Goal: Information Seeking & Learning: Learn about a topic

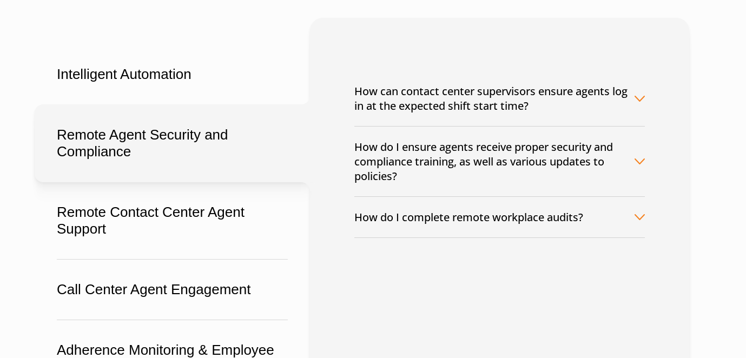
click at [460, 132] on button "How do I ensure agents receive proper security and compliance training, as well…" at bounding box center [499, 162] width 290 height 70
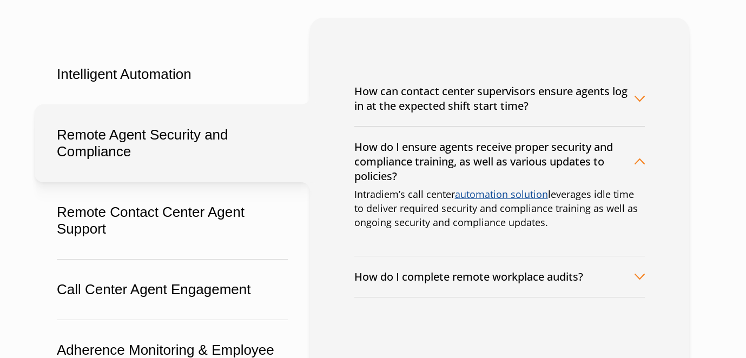
click at [477, 268] on button "How do I complete remote workplace audits?" at bounding box center [499, 276] width 290 height 41
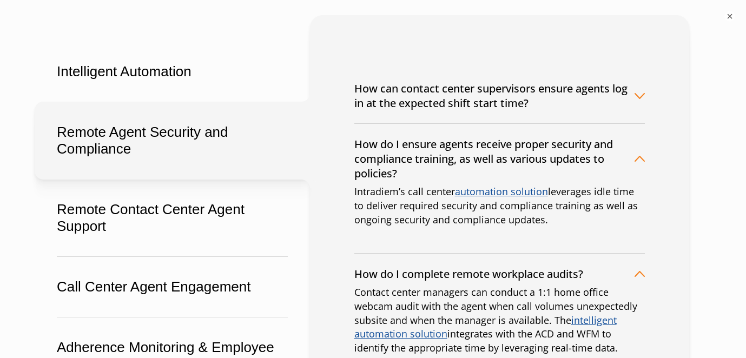
scroll to position [154, 0]
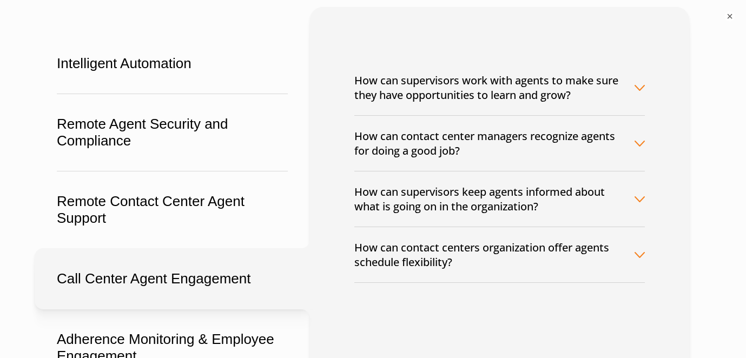
click at [422, 227] on button "How can supervisors keep agents informed about what is going on in the organiza…" at bounding box center [499, 198] width 290 height 55
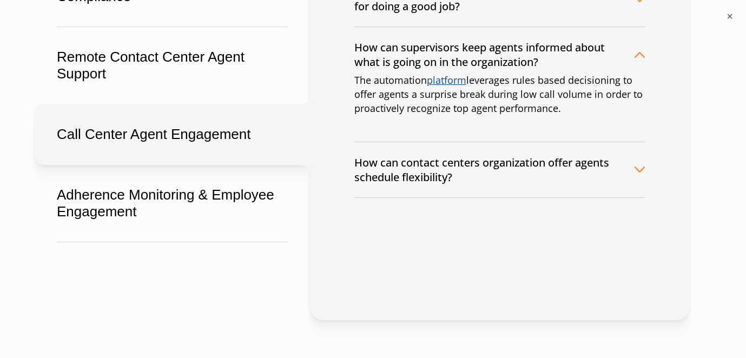
scroll to position [299, 0]
click at [417, 185] on button "How can contact centers organization offer agents schedule flexibility?" at bounding box center [499, 169] width 290 height 55
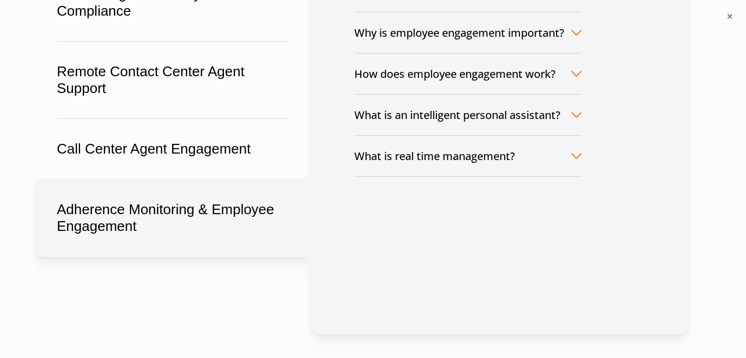
scroll to position [281, 0]
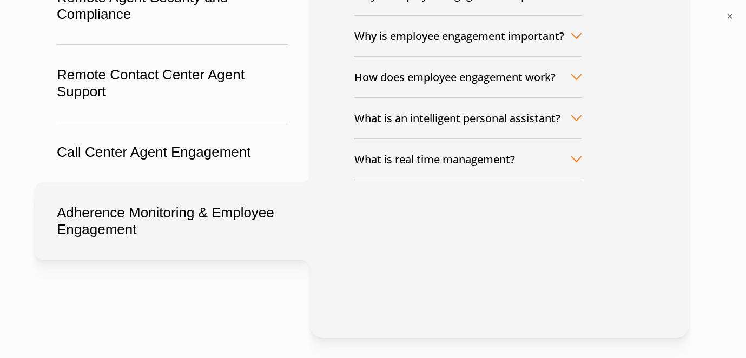
click at [459, 167] on button "What is real time management?" at bounding box center [467, 159] width 227 height 41
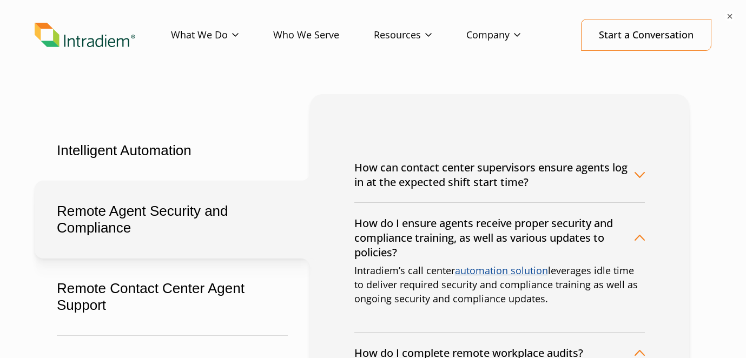
scroll to position [149, 0]
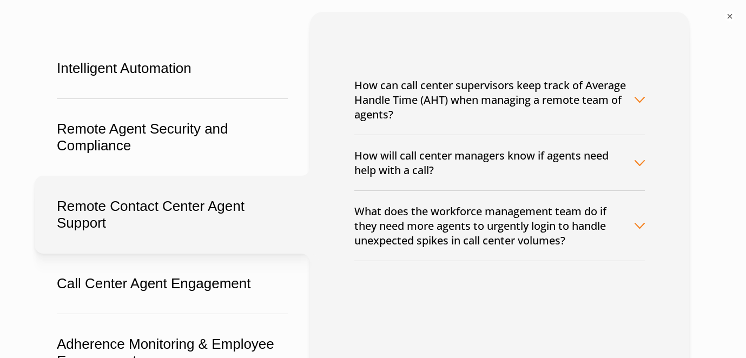
click at [359, 85] on button "How can call center supervisors keep track of Average Handle Time (AHT) when ma…" at bounding box center [499, 100] width 290 height 70
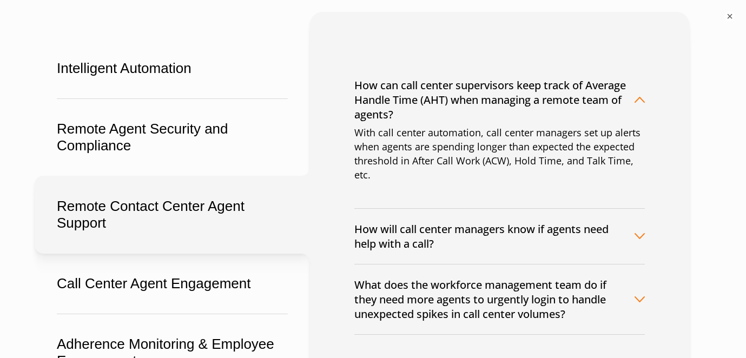
drag, startPoint x: 356, startPoint y: 84, endPoint x: 499, endPoint y: 131, distance: 150.5
click at [499, 132] on button "How can call center supervisors keep track of Average Handle Time (AHT) when ma…" at bounding box center [499, 100] width 290 height 70
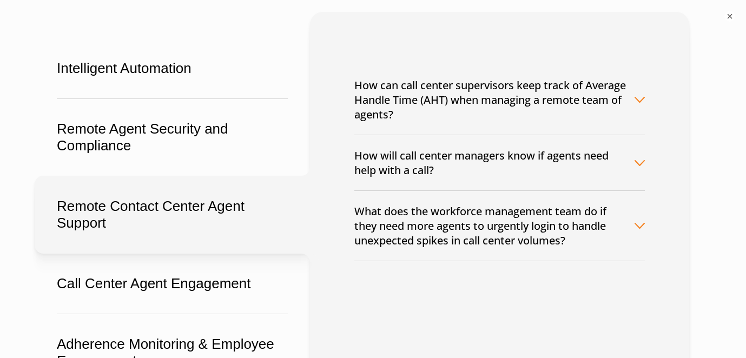
drag, startPoint x: 481, startPoint y: 114, endPoint x: 467, endPoint y: 115, distance: 14.1
click at [467, 115] on button "How can call center supervisors keep track of Average Handle Time (AHT) when ma…" at bounding box center [499, 100] width 290 height 70
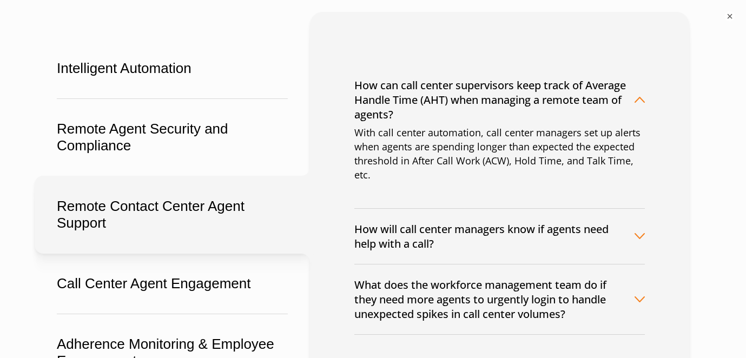
drag, startPoint x: 467, startPoint y: 114, endPoint x: 358, endPoint y: 85, distance: 113.1
click at [358, 85] on button "How can call center supervisors keep track of Average Handle Time (AHT) when ma…" at bounding box center [499, 100] width 290 height 70
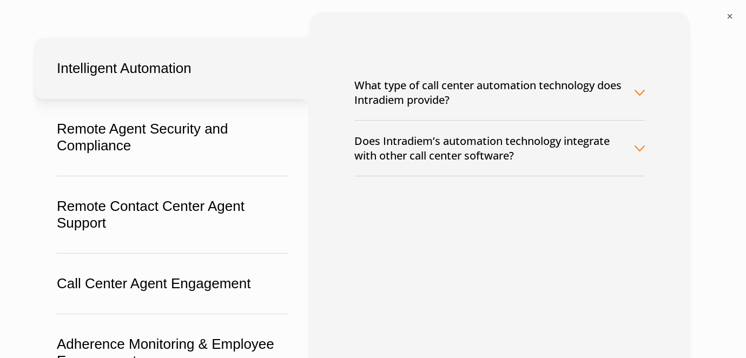
scroll to position [0, 0]
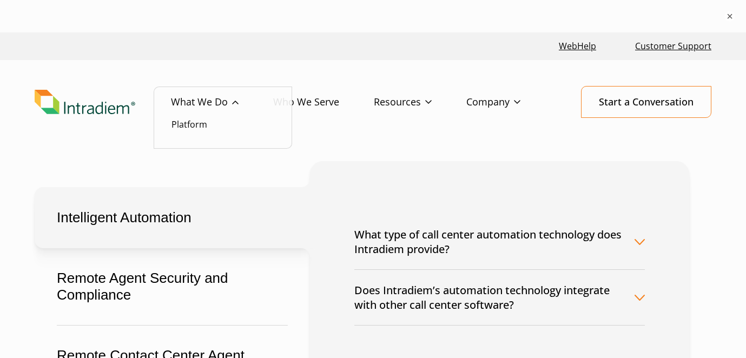
click at [211, 101] on link "What We Do" at bounding box center [222, 102] width 102 height 31
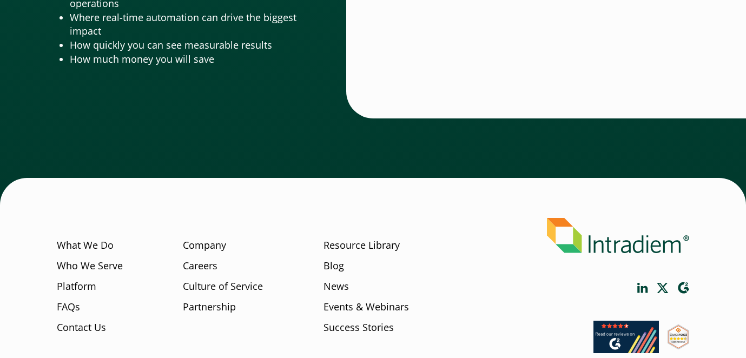
scroll to position [3685, 0]
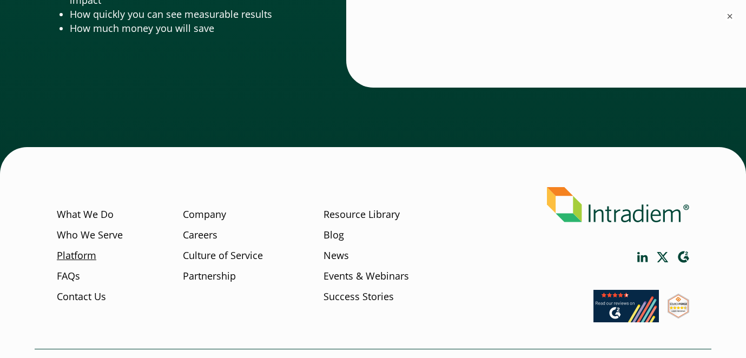
click at [74, 256] on link "Platform" at bounding box center [76, 256] width 39 height 14
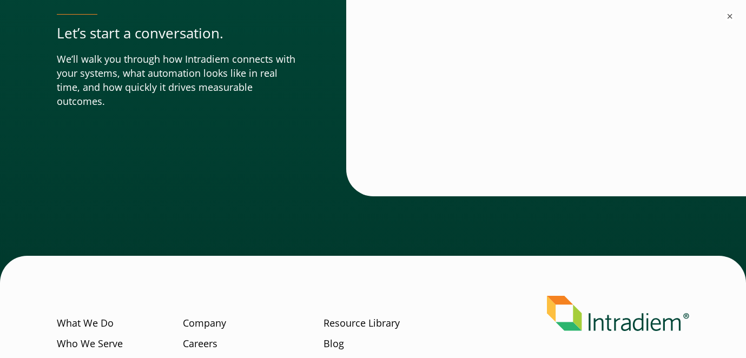
scroll to position [3998, 0]
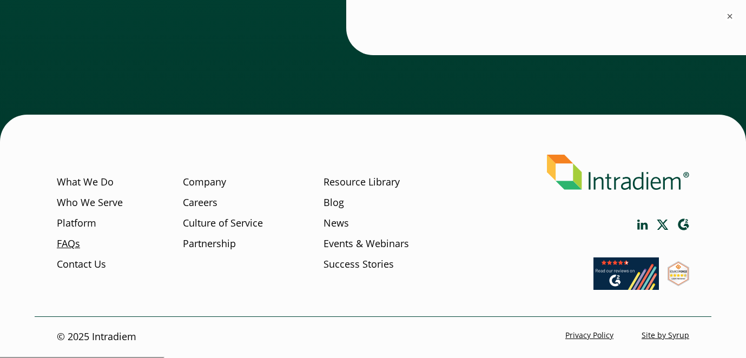
click at [69, 246] on link "FAQs" at bounding box center [68, 243] width 23 height 14
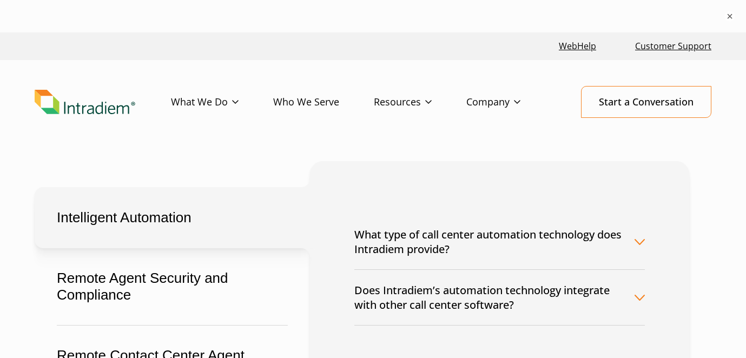
click at [95, 109] on img "Link to homepage of Intradiem" at bounding box center [85, 102] width 101 height 25
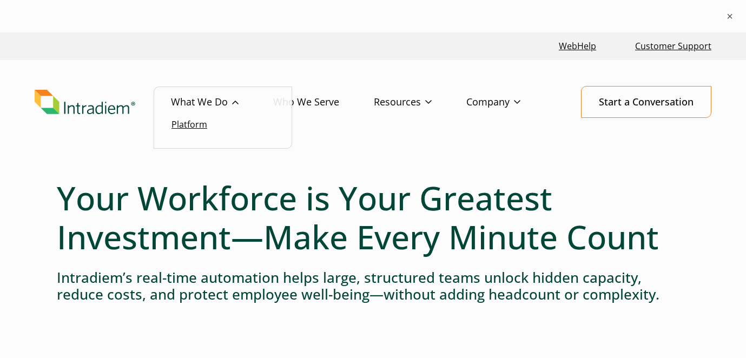
click at [194, 126] on link "Platform" at bounding box center [189, 124] width 36 height 12
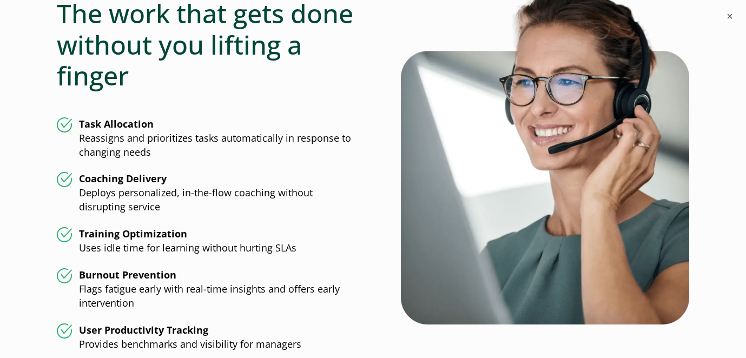
scroll to position [2768, 0]
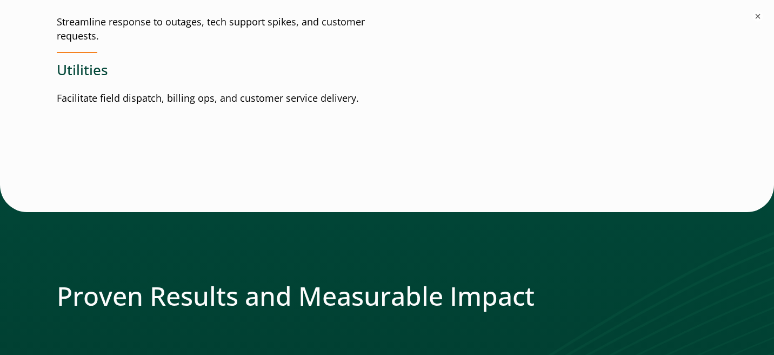
scroll to position [1823, 0]
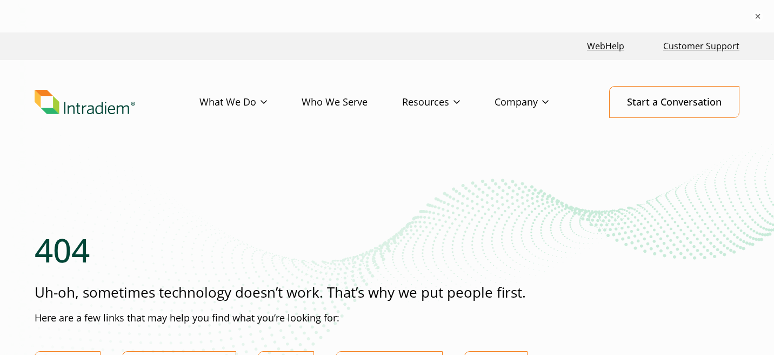
click at [112, 109] on img "Link to homepage of Intradiem" at bounding box center [85, 102] width 101 height 25
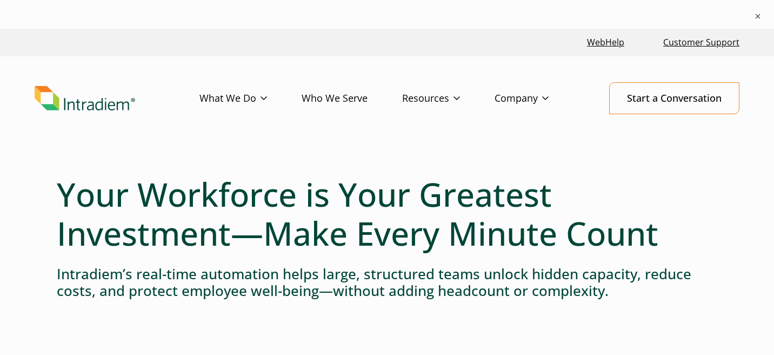
scroll to position [248, 0]
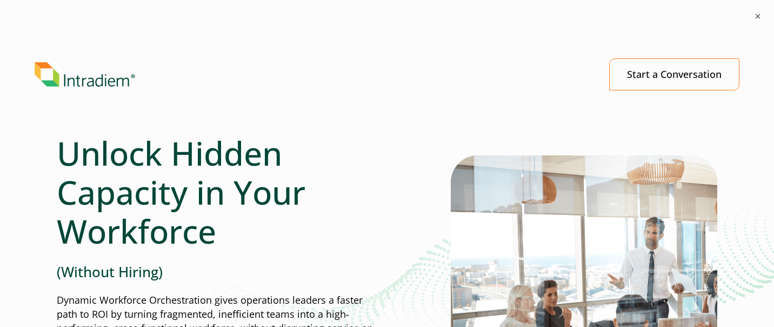
click at [97, 83] on img "Link to homepage of Intradiem" at bounding box center [85, 74] width 101 height 25
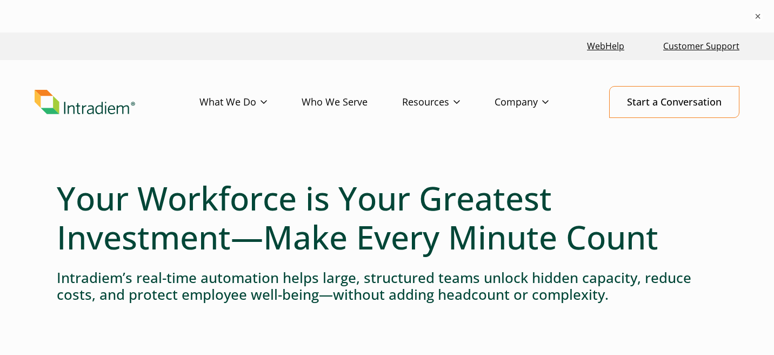
scroll to position [3, 0]
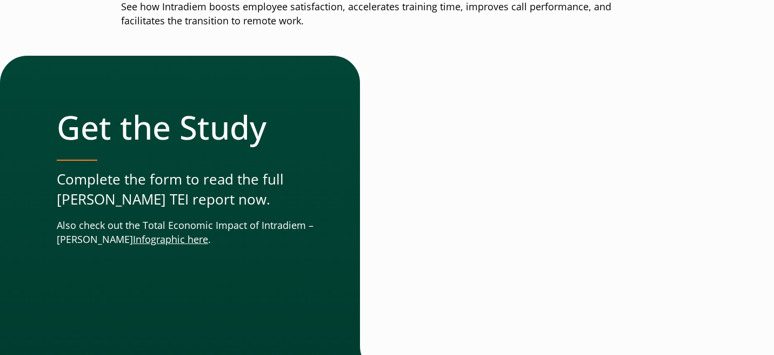
scroll to position [650, 0]
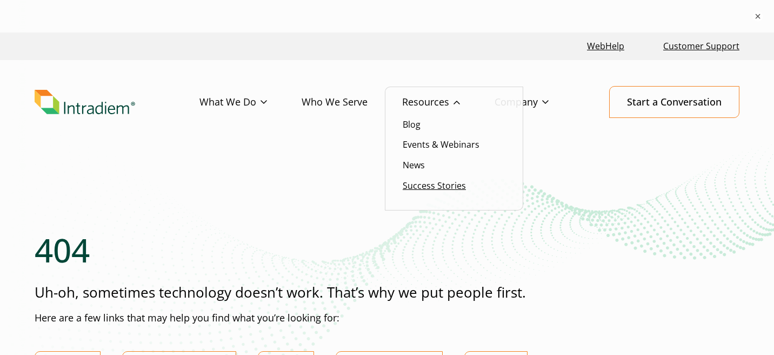
click at [435, 188] on link "Success Stories" at bounding box center [434, 186] width 63 height 12
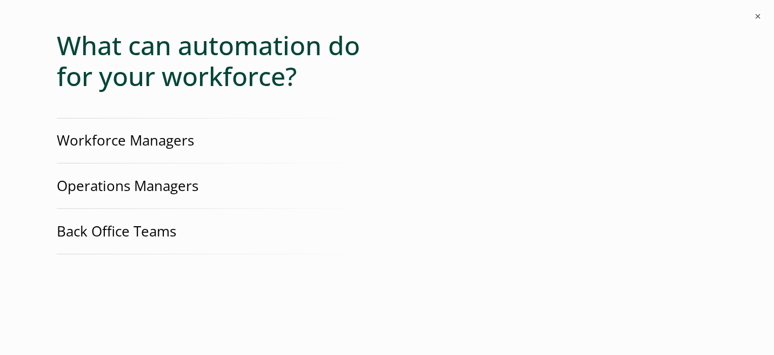
scroll to position [2603, 0]
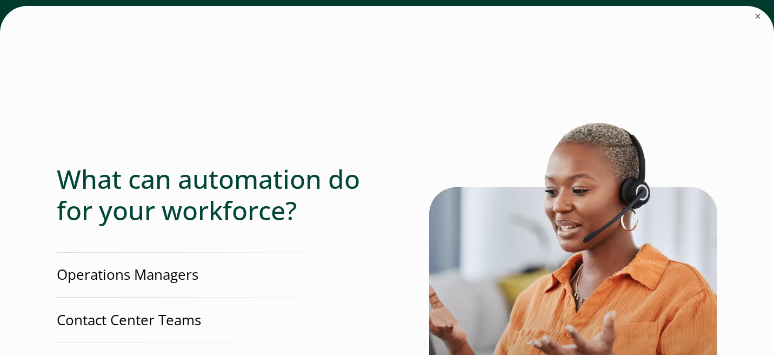
scroll to position [2758, 0]
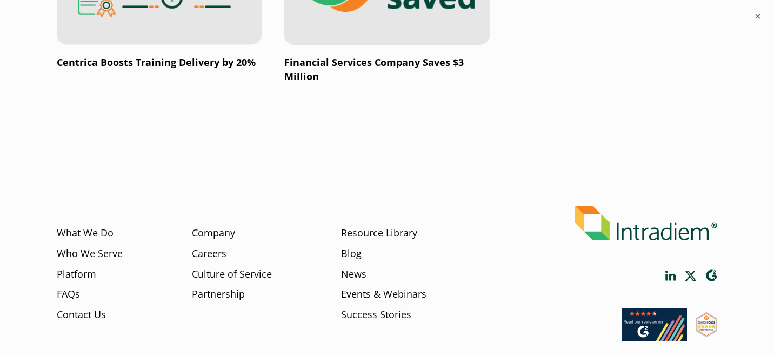
scroll to position [2173, 0]
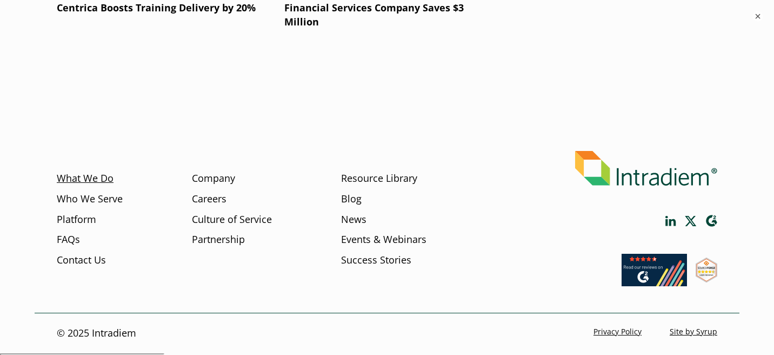
click at [84, 175] on link "What We Do" at bounding box center [85, 178] width 57 height 14
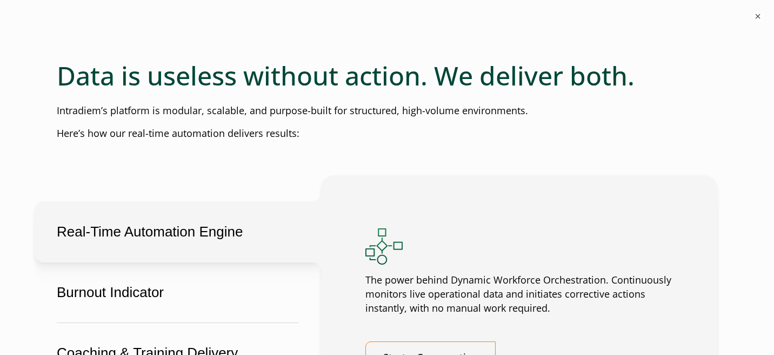
scroll to position [2057, 0]
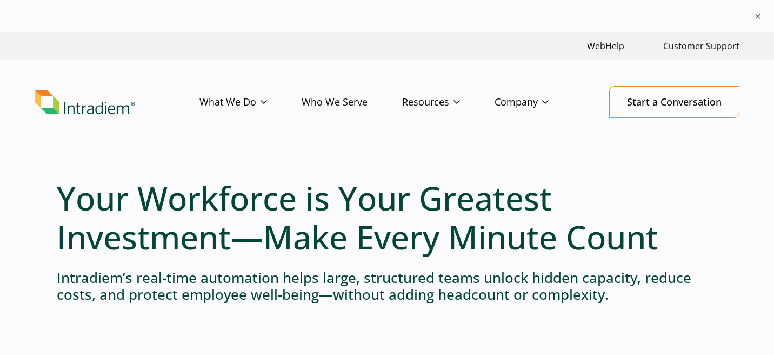
drag, startPoint x: 59, startPoint y: 161, endPoint x: 240, endPoint y: 166, distance: 180.2
click at [240, 166] on div at bounding box center [387, 169] width 661 height 17
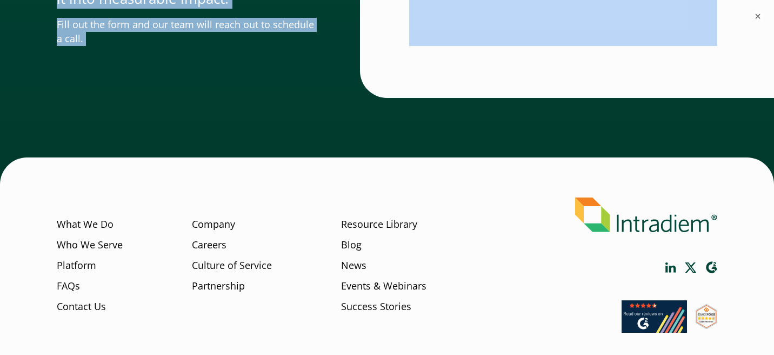
scroll to position [3366, 0]
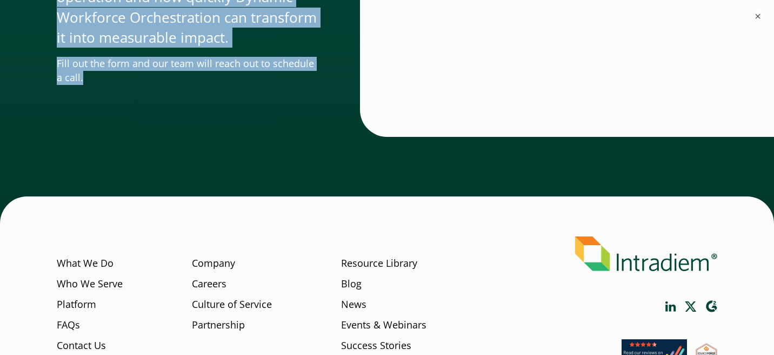
drag, startPoint x: 63, startPoint y: 196, endPoint x: 266, endPoint y: 83, distance: 232.4
copy div "Lore Ipsumdolo si Amet Consecte Adipiscing—Elit Seddo Eiusmo Tempo Incididun’u …"
